Goal: Information Seeking & Learning: Learn about a topic

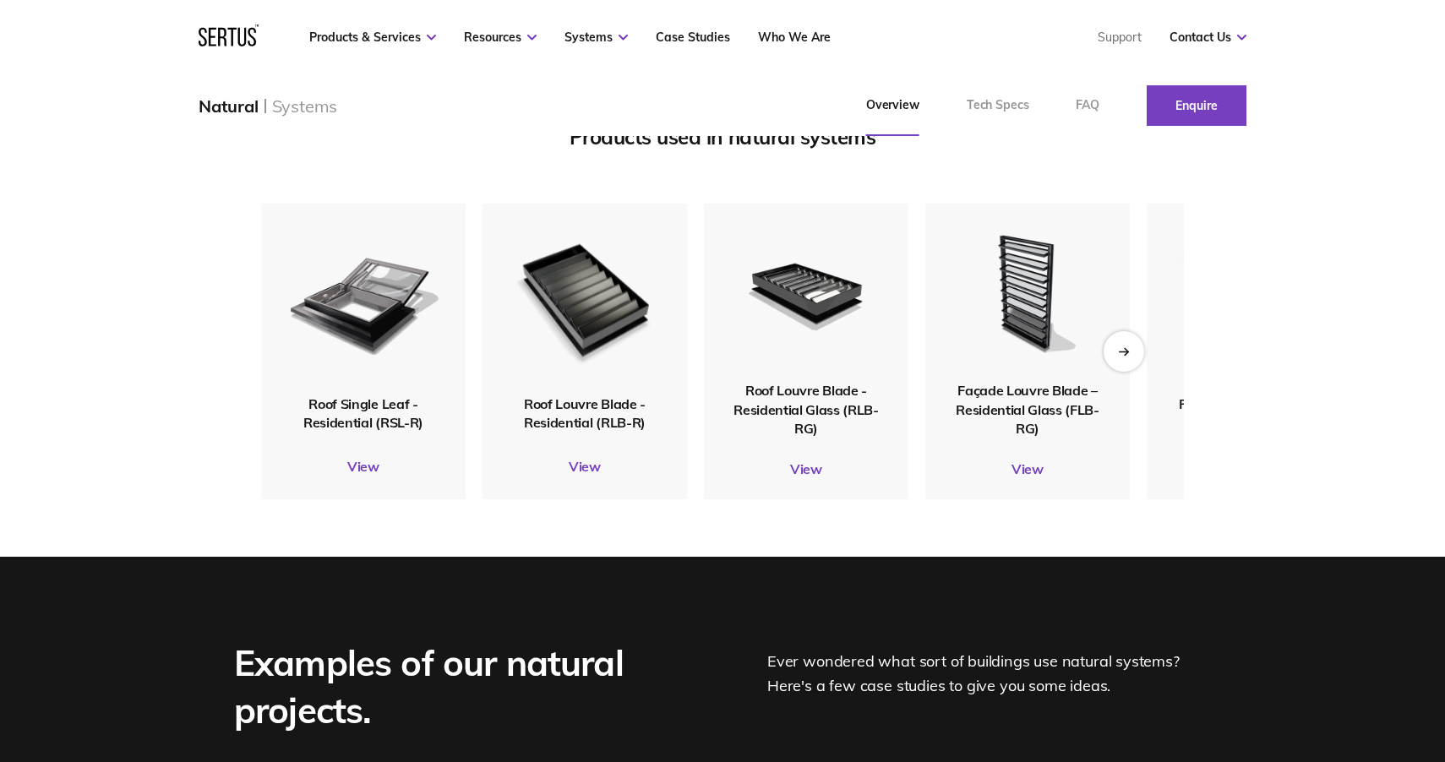
scroll to position [2094, 0]
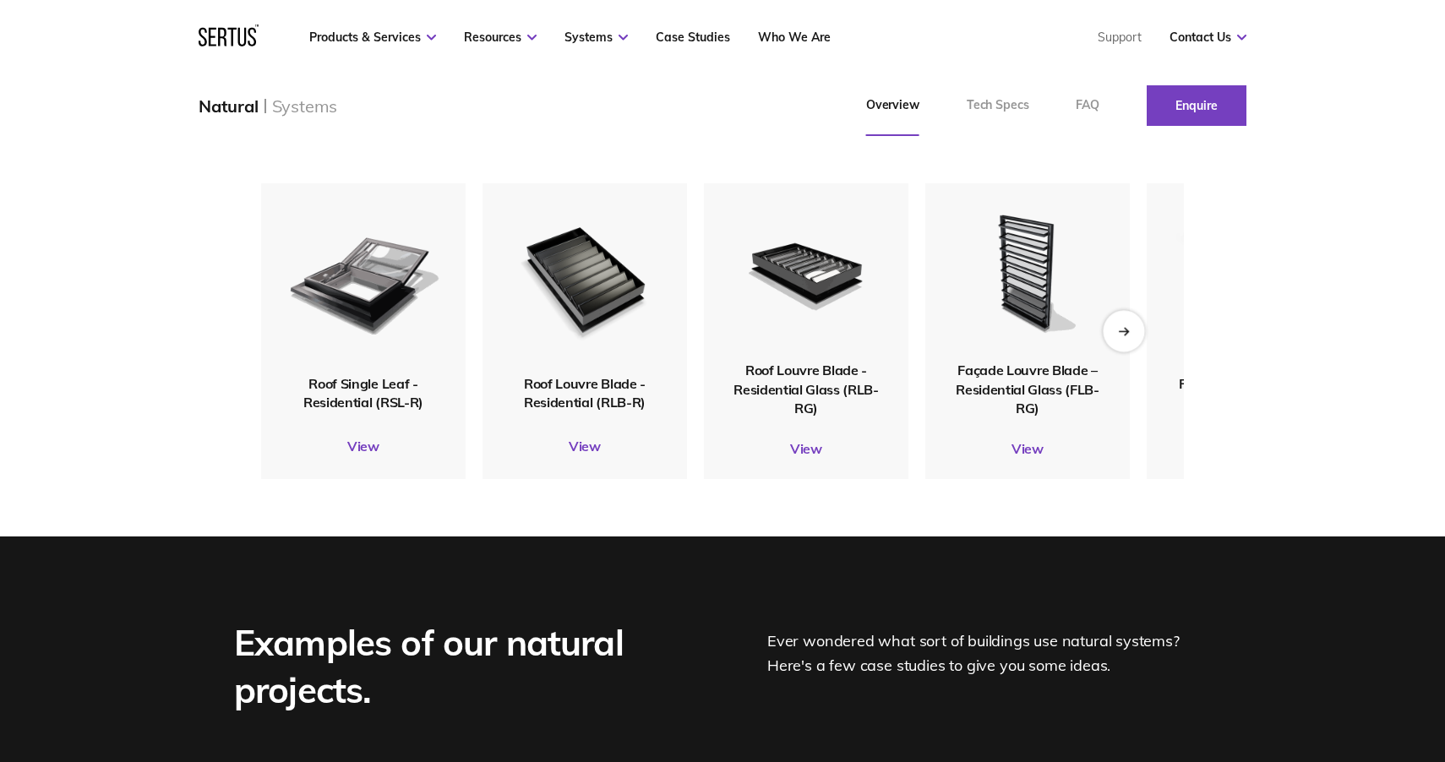
click at [1132, 351] on div "Next slide" at bounding box center [1123, 330] width 41 height 41
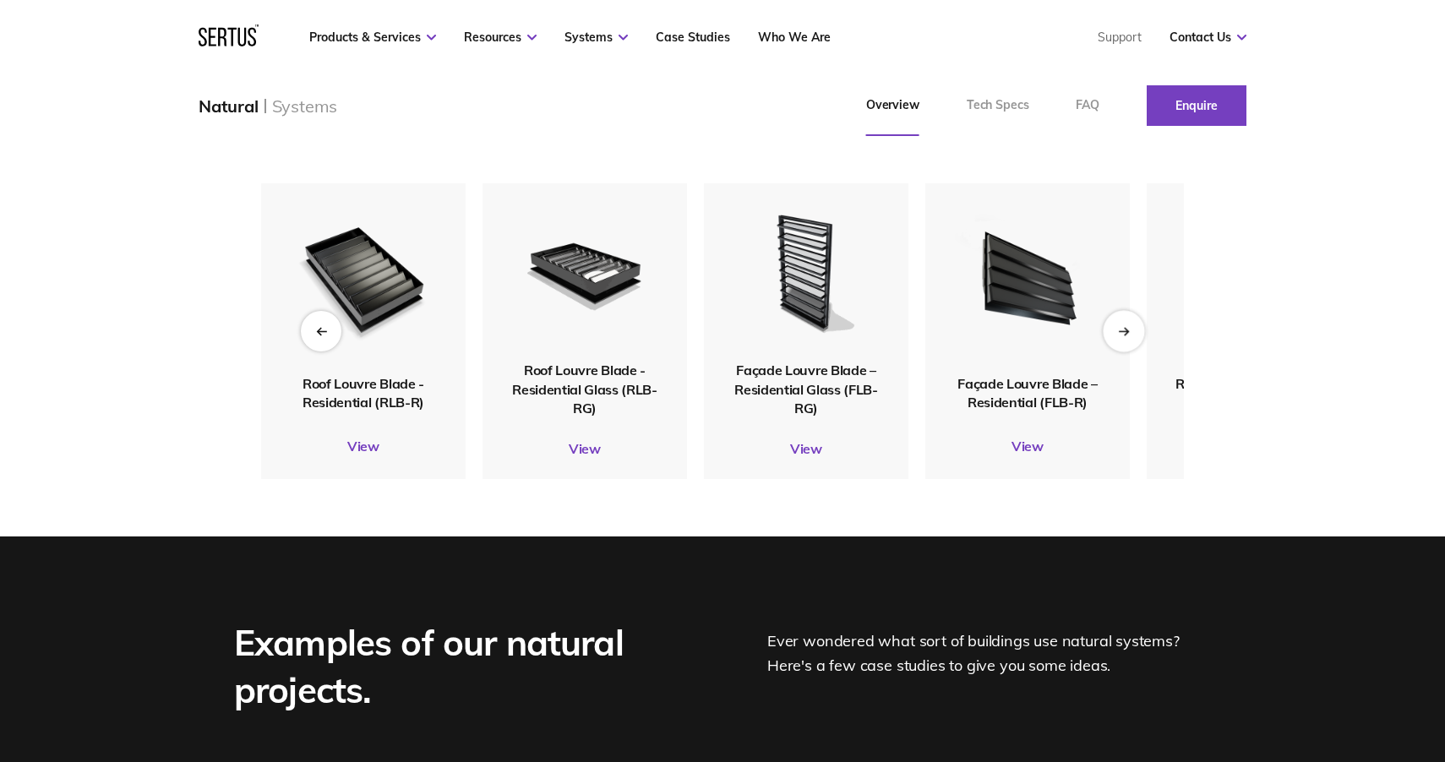
click at [1132, 351] on div "Next slide" at bounding box center [1123, 330] width 41 height 41
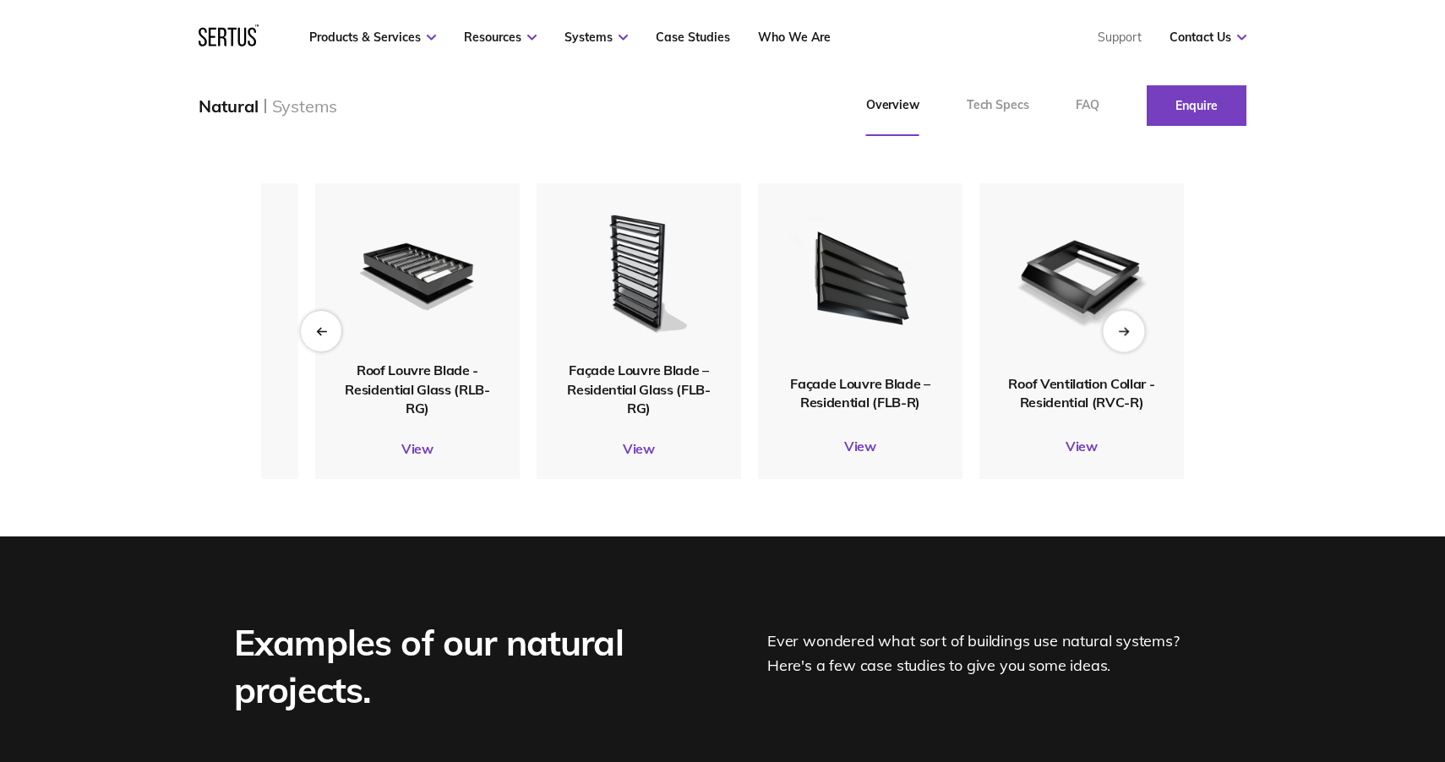
click at [1132, 351] on div "Next slide" at bounding box center [1123, 330] width 41 height 41
click at [324, 335] on icon "Previous slide" at bounding box center [320, 330] width 11 height 9
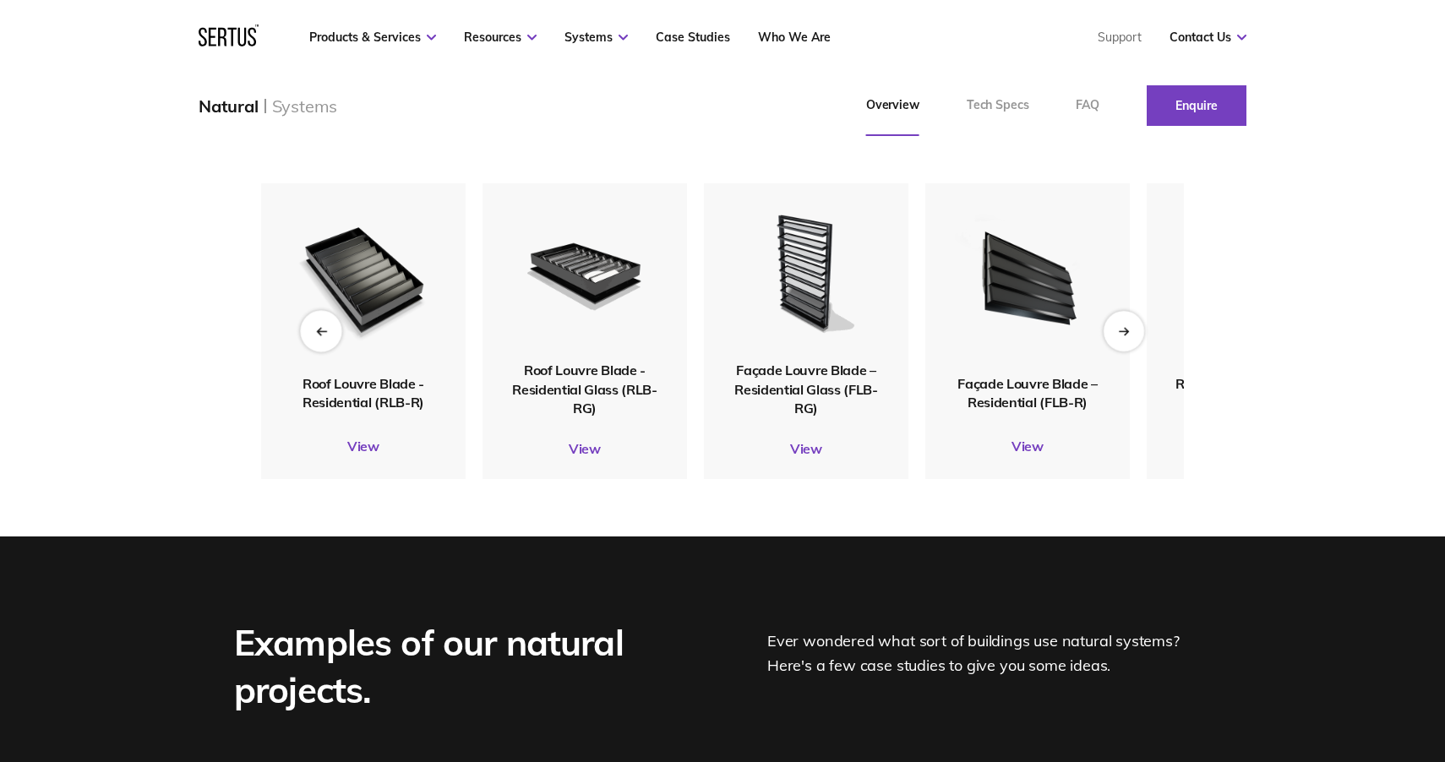
click at [324, 335] on icon "Previous slide" at bounding box center [320, 330] width 11 height 9
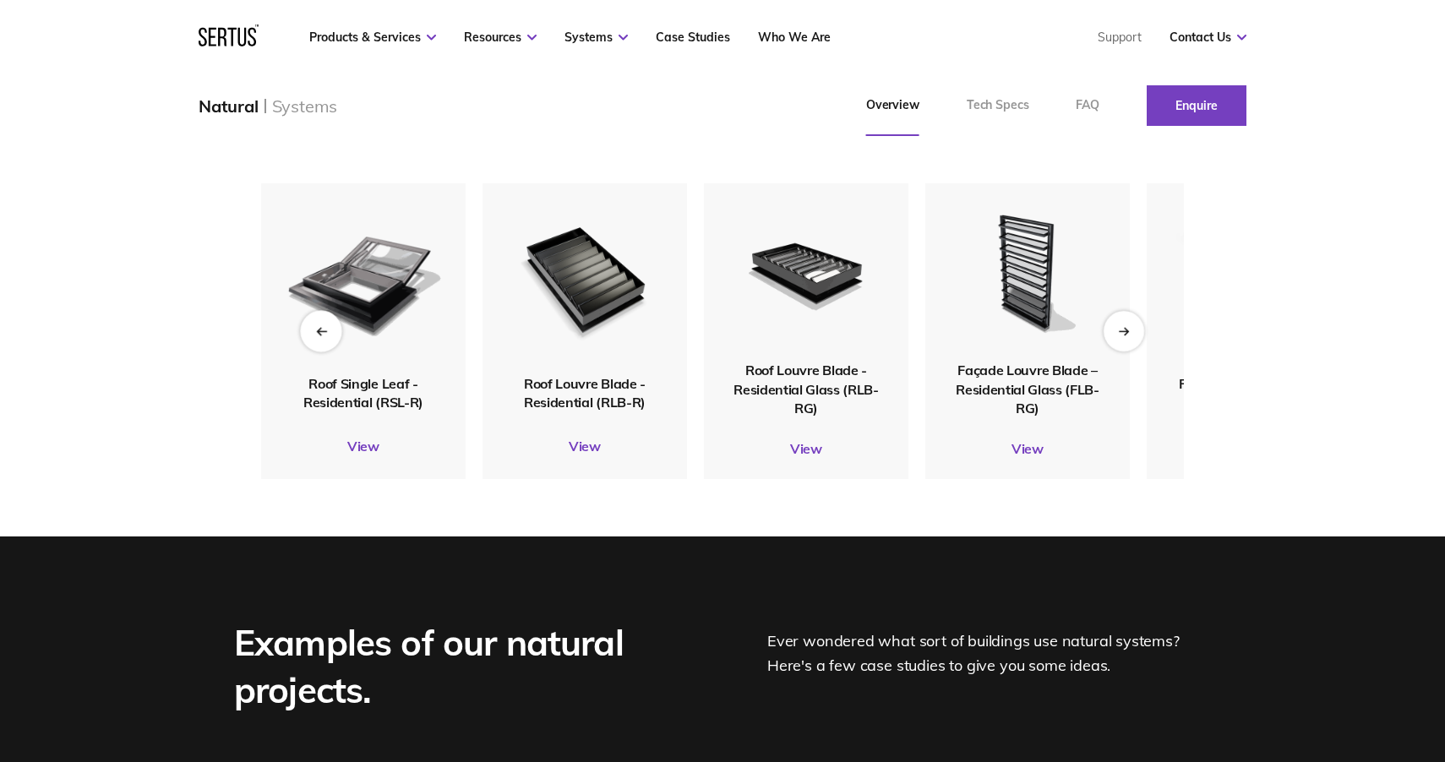
click at [322, 335] on icon "Previous slide" at bounding box center [320, 330] width 11 height 9
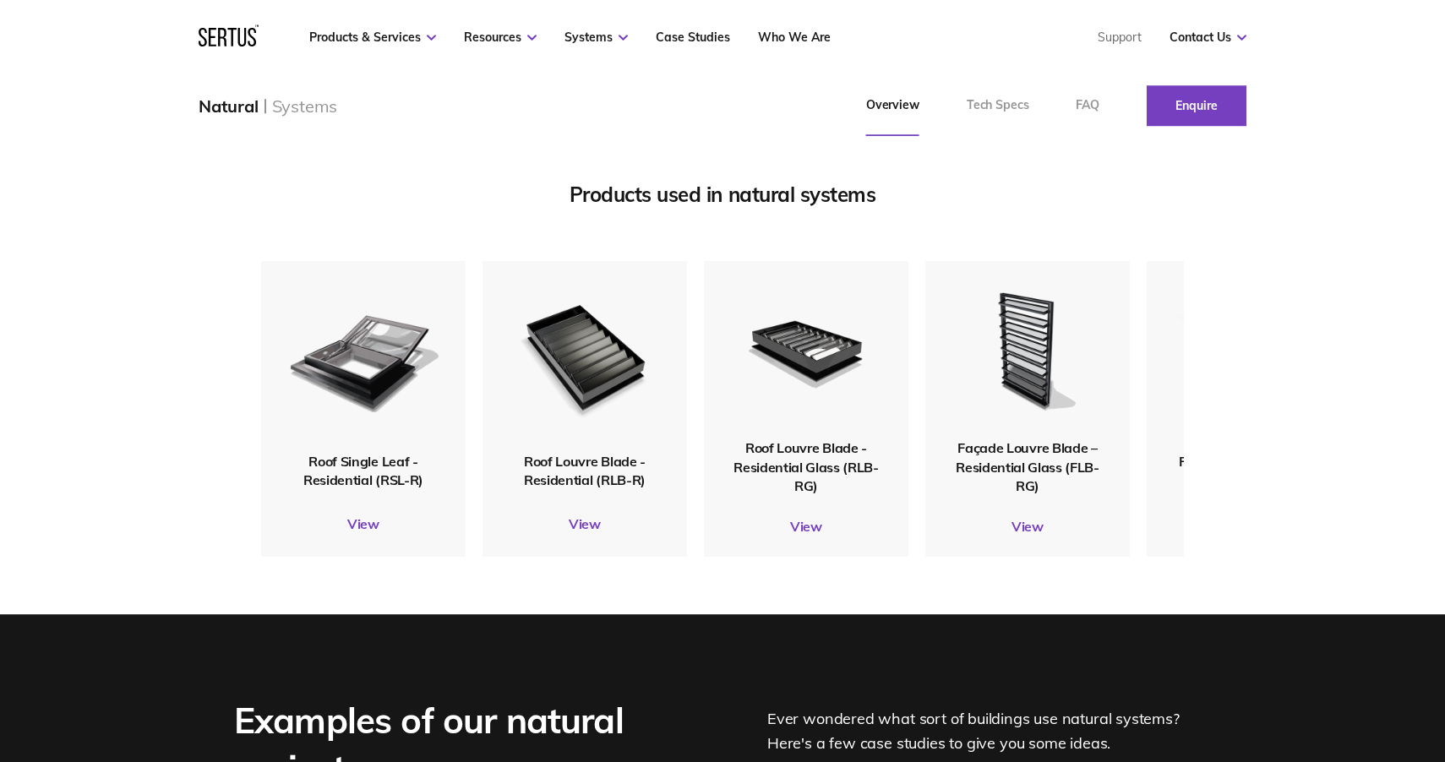
scroll to position [2019, 0]
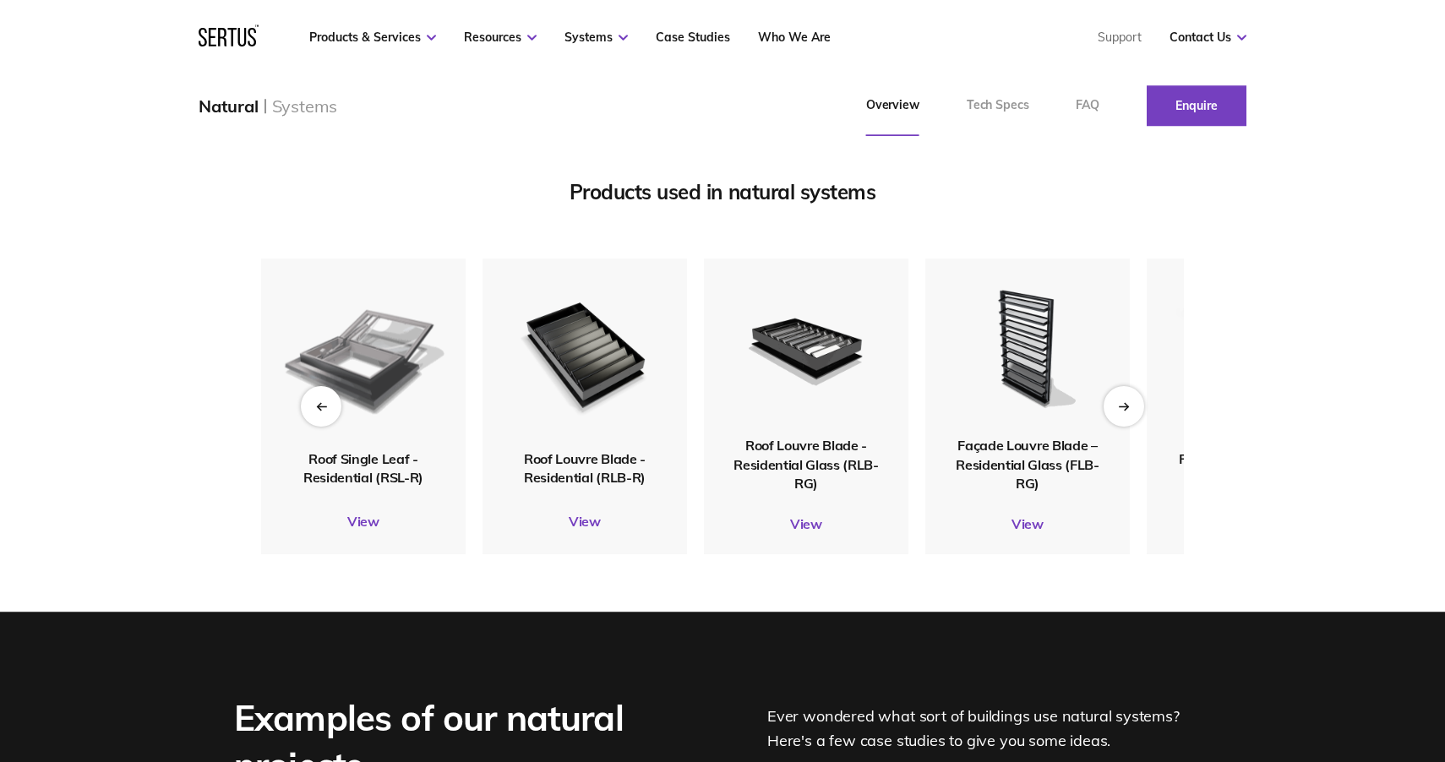
click at [363, 404] on img at bounding box center [363, 353] width 165 height 194
